Goal: Transaction & Acquisition: Purchase product/service

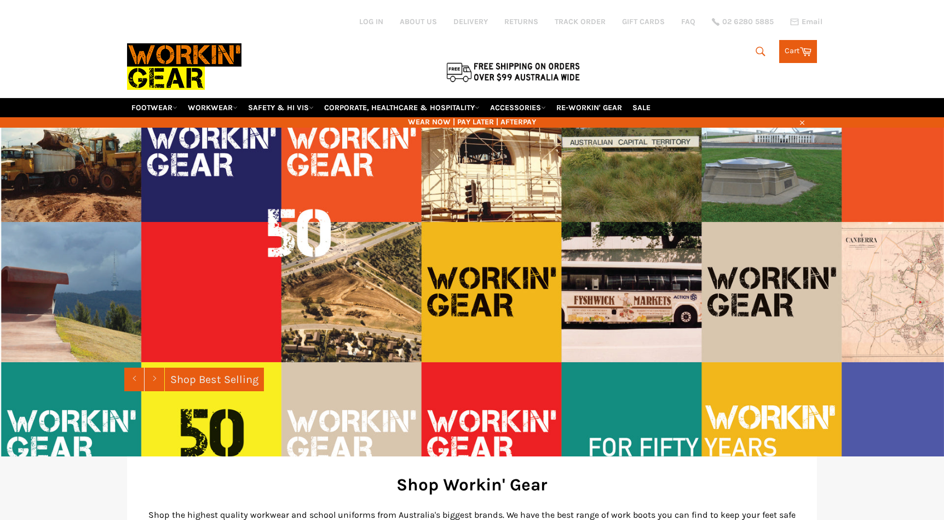
click at [758, 47] on icon "submit" at bounding box center [760, 51] width 9 height 9
paste input "Y08121"
type input "Y08121"
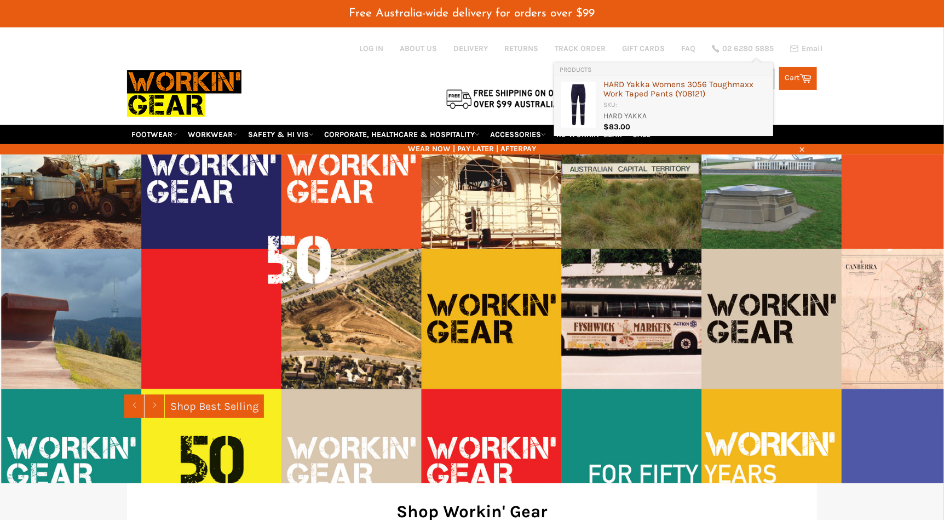
click at [681, 85] on div "HARD Yakka Womens 3056 Toughmaxx Work Taped Pants ( Y08121 )" at bounding box center [686, 90] width 164 height 20
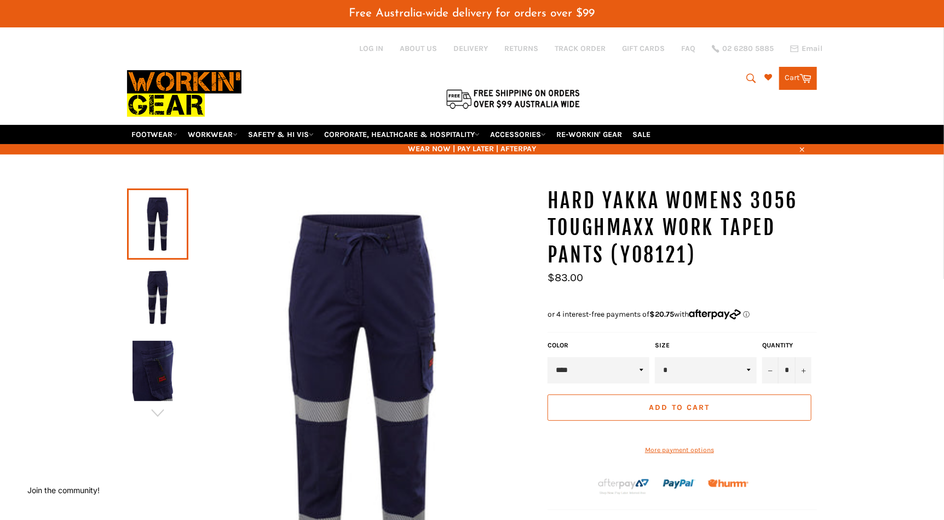
click at [747, 73] on icon "submit" at bounding box center [751, 77] width 9 height 9
paste input "$92.00 51.3 4 0 55.3 60.83 31.17 34%"
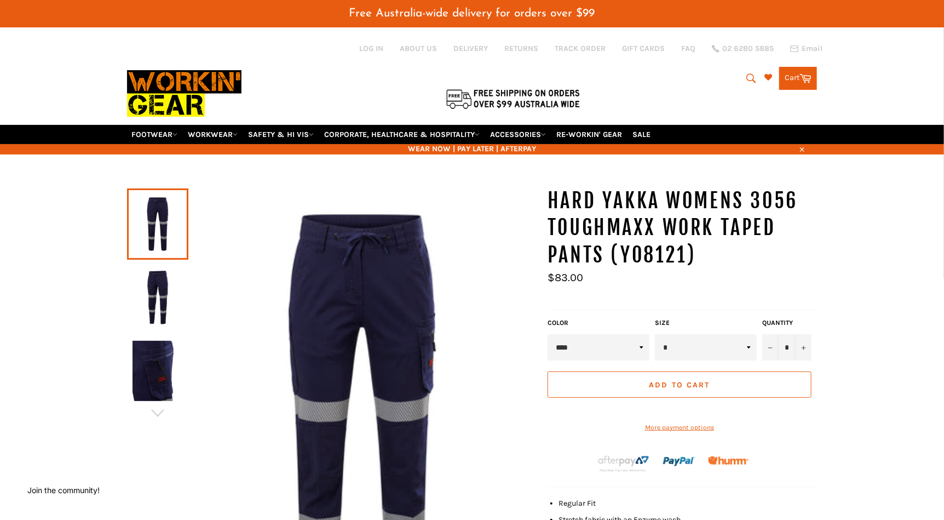
click at [747, 72] on icon "submit" at bounding box center [751, 78] width 12 height 12
paste input "BJ6078T"
type input "$92.00 51.3 4 0 55.3 60.83 31.17 34%BJ6078T"
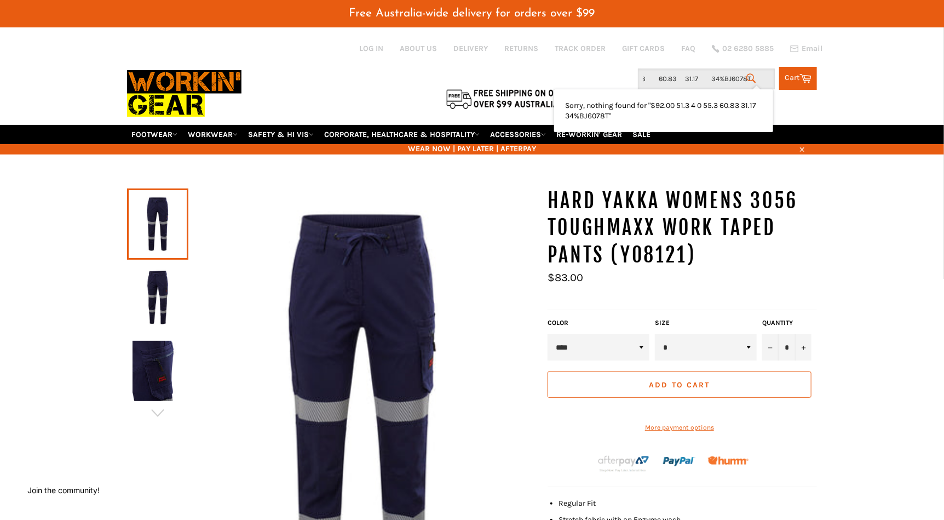
click at [735, 72] on input "$92.00 51.3 4 0 55.3 60.83 31.17 34%BJ6078T" at bounding box center [706, 78] width 137 height 21
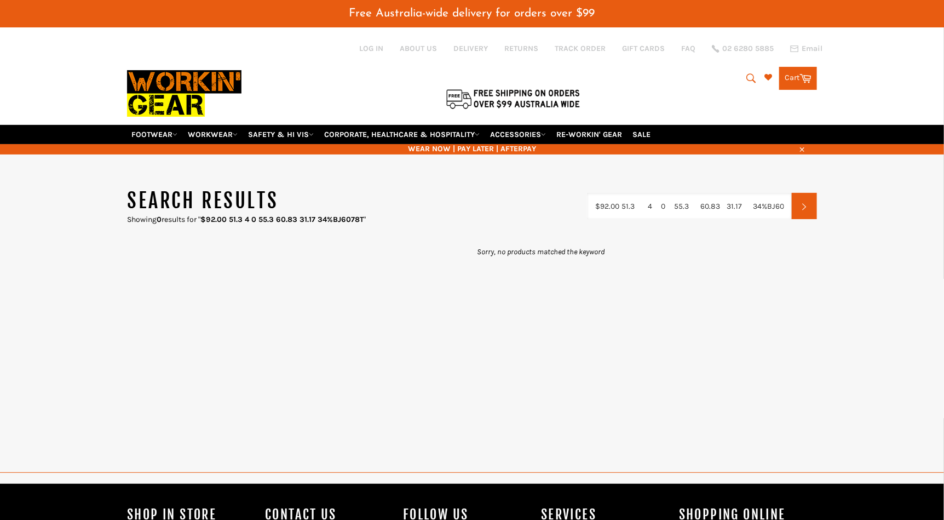
click at [728, 193] on input "$92.00 51.3 4 0 55.3 60.83 31.17 34%BJ6078T" at bounding box center [689, 206] width 205 height 26
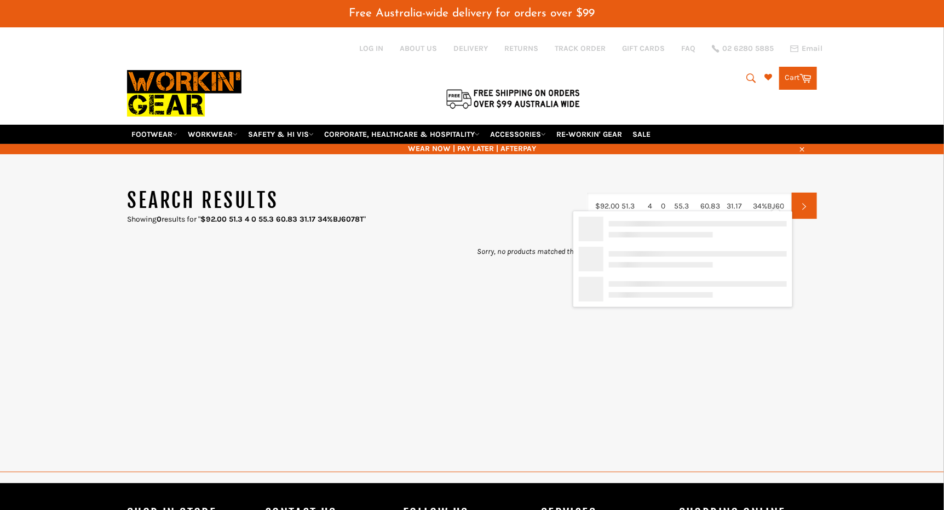
click at [728, 193] on input "$92.00 51.3 4 0 55.3 60.83 31.17 34%BJ6078T" at bounding box center [689, 206] width 205 height 26
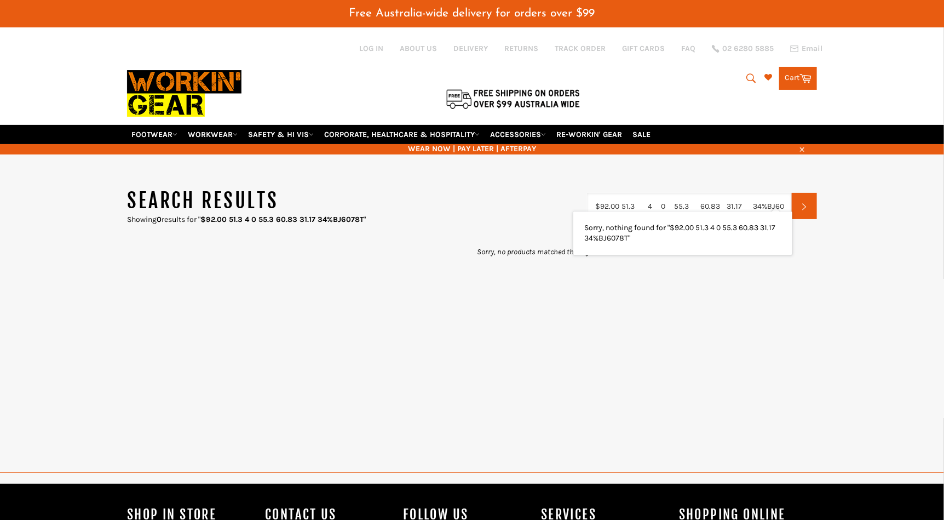
click at [728, 193] on input "$92.00 51.3 4 0 55.3 60.83 31.17 34%BJ6078T" at bounding box center [689, 206] width 205 height 26
type input "$92.00 51.3 4 0 55.3 60.83 34%BJ6078T"
click at [747, 73] on icon "submit" at bounding box center [751, 77] width 9 height 9
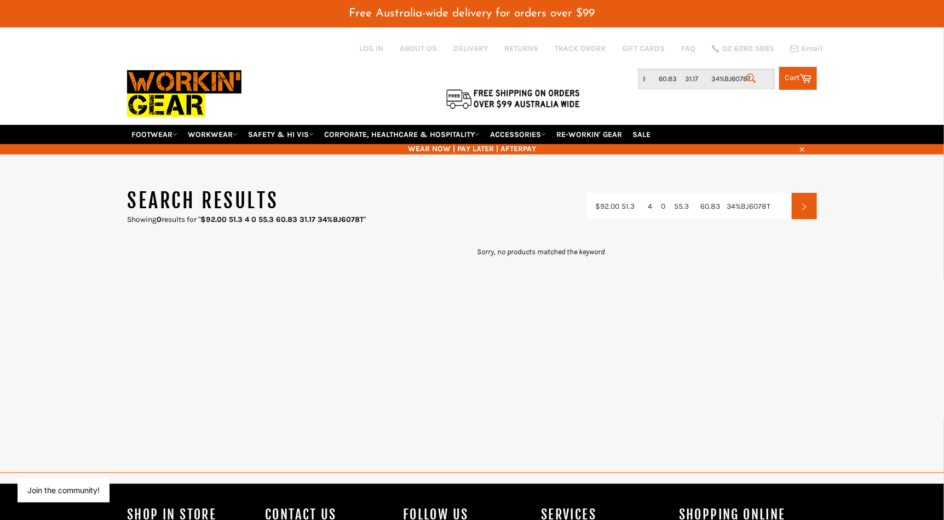
click at [726, 73] on input "$92.00 51.3 4 0 55.3 60.83 31.17 34%BJ6078T" at bounding box center [706, 78] width 137 height 21
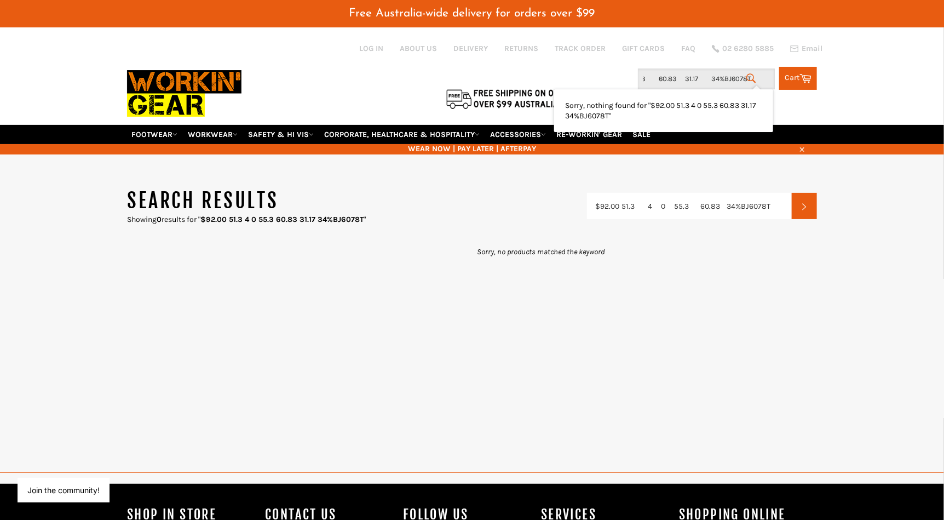
click at [726, 73] on input "$92.00 51.3 4 0 55.3 60.83 31.17 34%BJ6078T" at bounding box center [706, 78] width 137 height 21
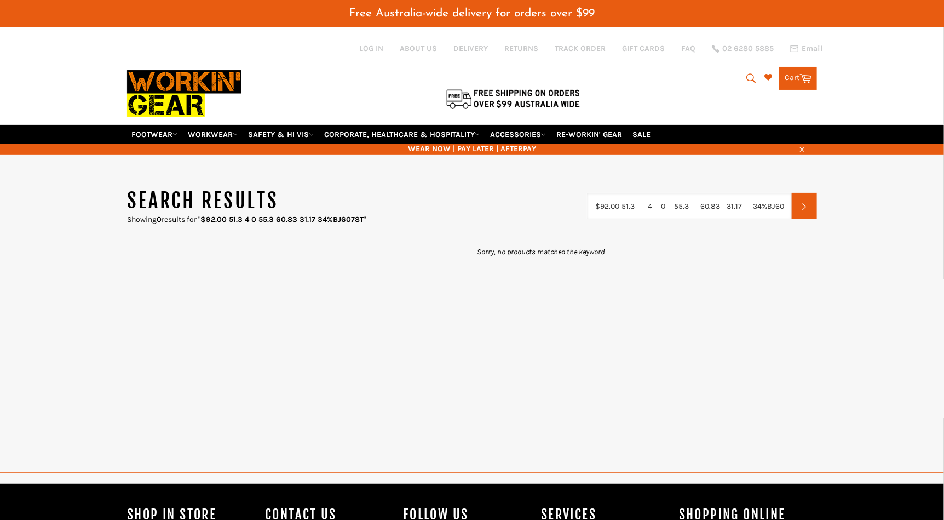
click at [782, 193] on input "$92.00 51.3 4 0 55.3 60.83 31.17 34%BJ6078T" at bounding box center [689, 206] width 205 height 26
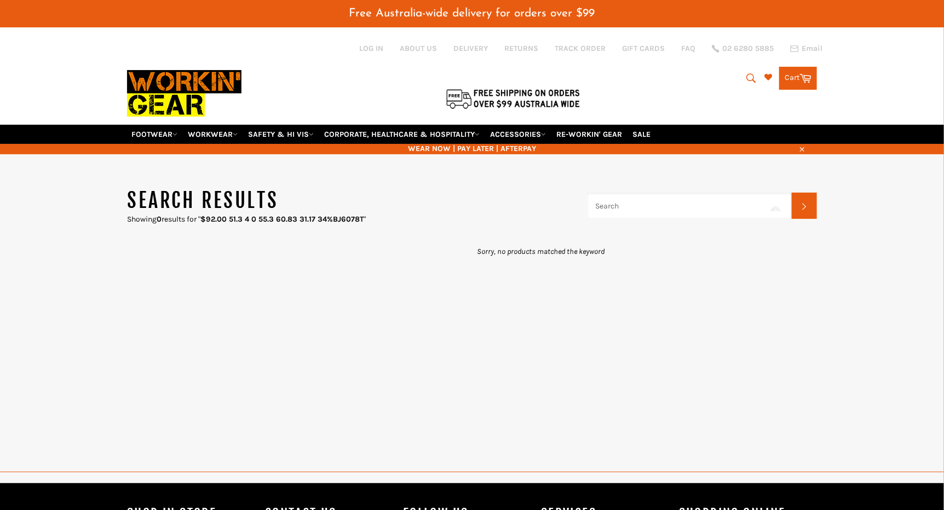
paste input "BJ6078T"
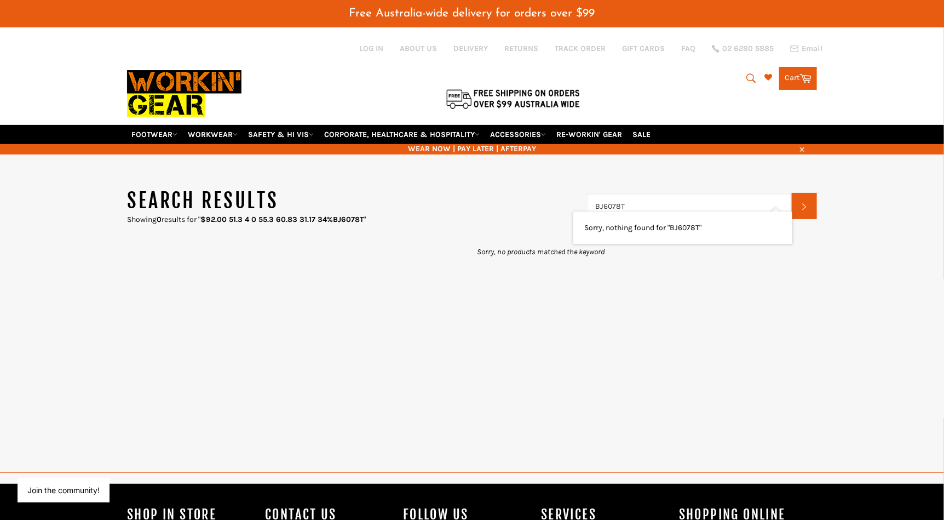
click at [682, 197] on input "BJ6078T" at bounding box center [689, 206] width 205 height 26
click at [753, 72] on icon "submit" at bounding box center [751, 78] width 12 height 12
click at [635, 193] on input "BJ6078T" at bounding box center [689, 206] width 205 height 26
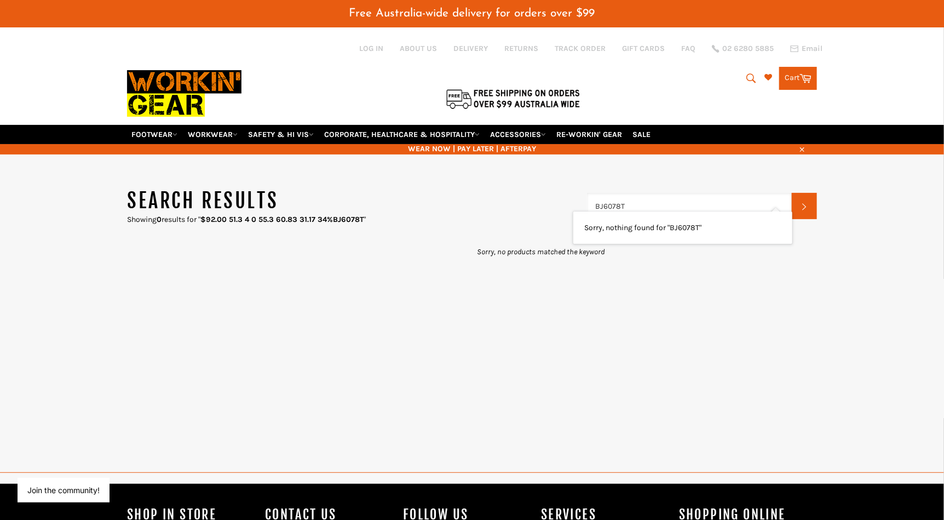
drag, startPoint x: 626, startPoint y: 193, endPoint x: 565, endPoint y: 193, distance: 60.8
click at [565, 193] on header "Search results Showing 0 results for " $92.00 51.3 4 0 55.3 60.83 31.17 34%BJ60…" at bounding box center [472, 206] width 690 height 38
paste input "ZJ753"
type input "ZJ753"
click at [640, 233] on div "SYZMIK Womens Streetworx 2 in 1 Stretch Softshell Jacket ( ZJ753 )" at bounding box center [705, 240] width 164 height 20
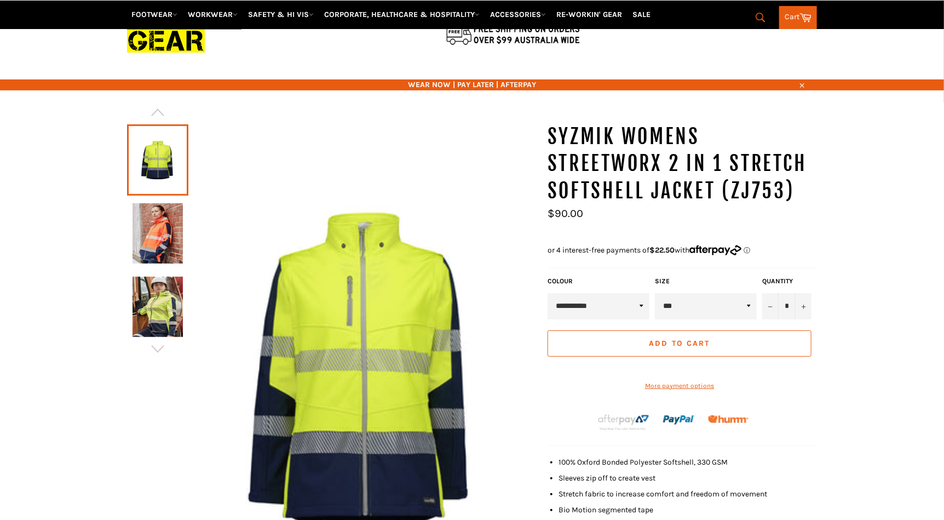
scroll to position [36, 0]
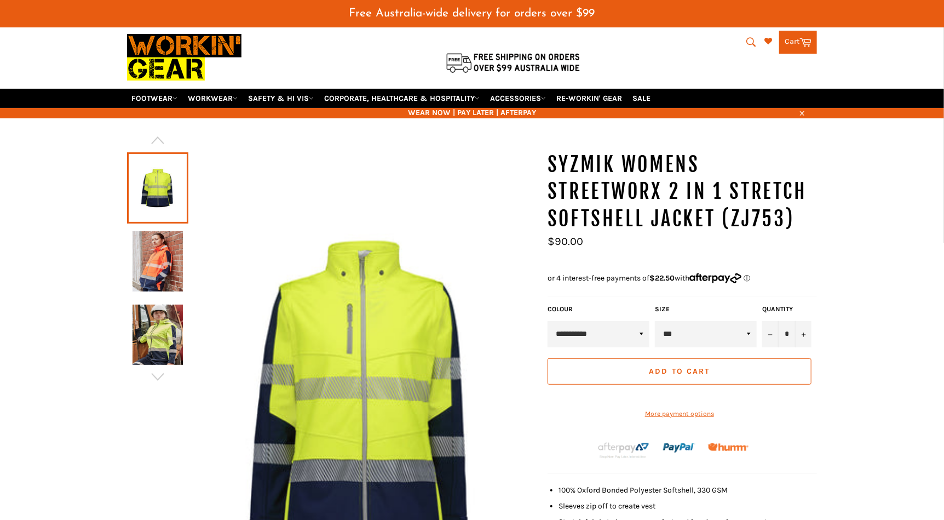
click at [166, 253] on img at bounding box center [158, 261] width 50 height 60
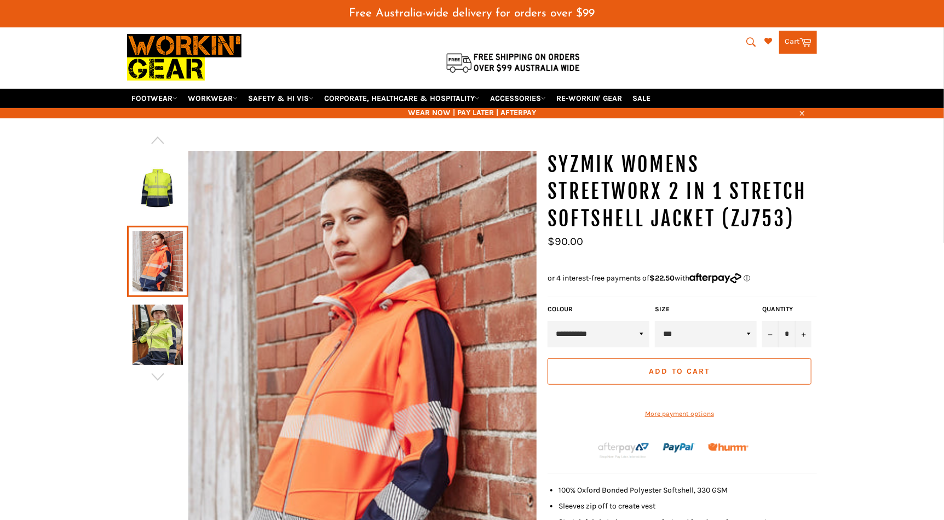
click at [572, 321] on select "**********" at bounding box center [599, 334] width 102 height 26
select select "**********"
click at [548, 321] on select "**********" at bounding box center [599, 334] width 102 height 26
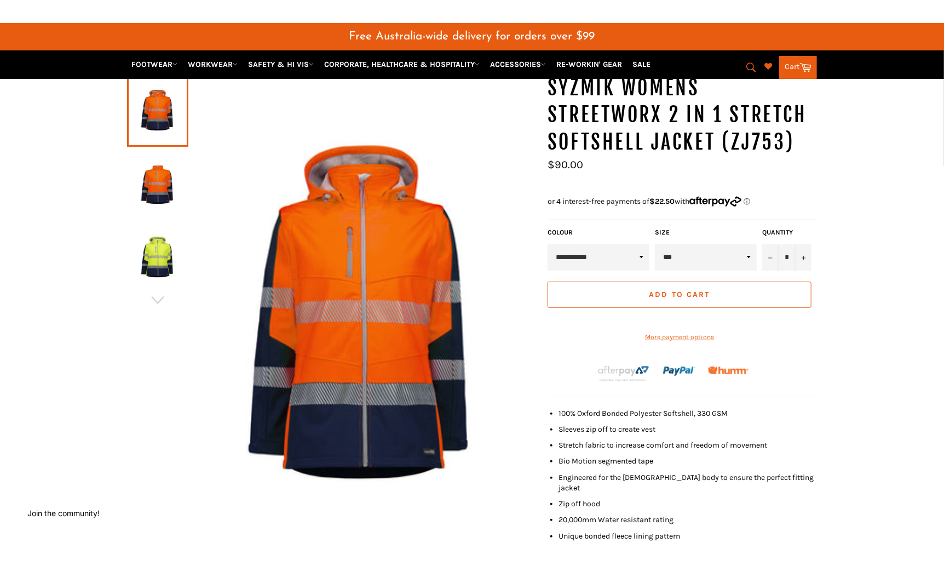
scroll to position [137, 0]
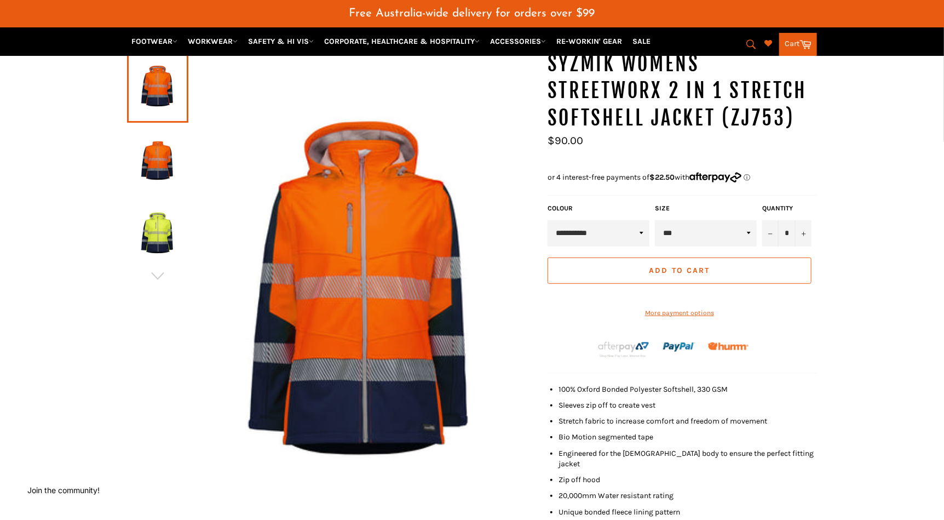
drag, startPoint x: 375, startPoint y: 240, endPoint x: 13, endPoint y: 410, distance: 399.6
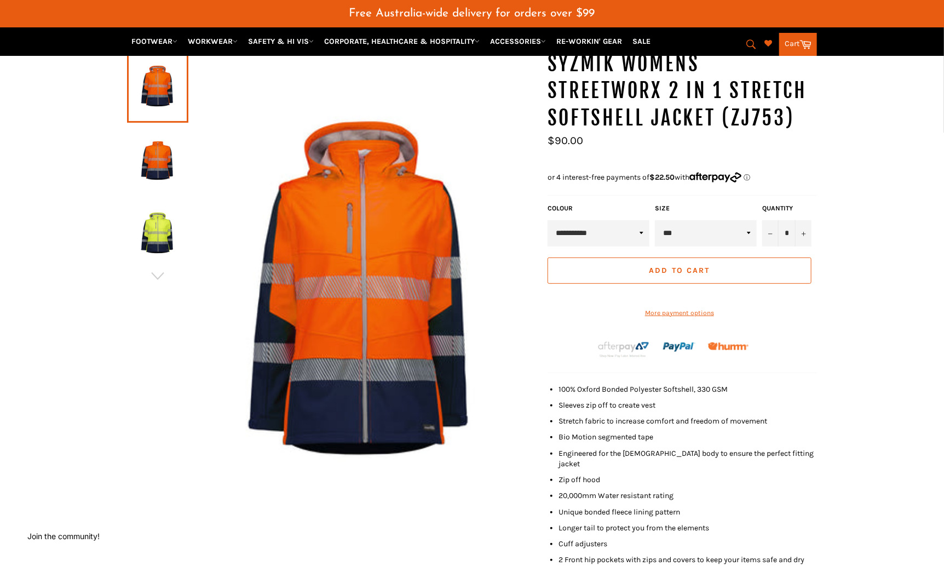
scroll to position [146, 0]
